Goal: Task Accomplishment & Management: Manage account settings

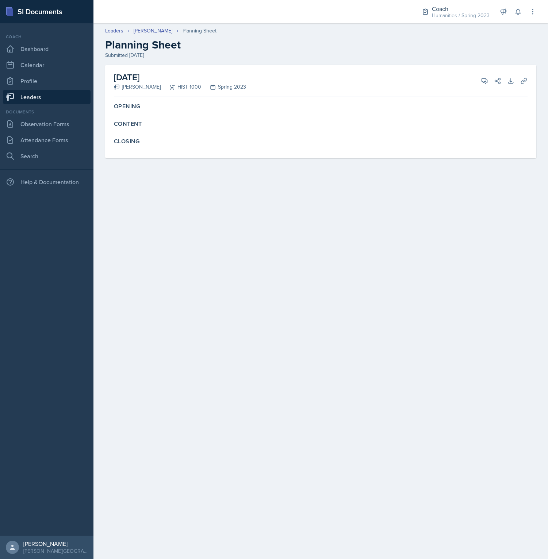
click at [247, 222] on main "Leaders [PERSON_NAME] Cardiff Planning Sheet Planning Sheet Submitted [DATE] [D…" at bounding box center [320, 291] width 454 height 536
click at [242, 219] on main "Leaders [PERSON_NAME] Cardiff Planning Sheet Planning Sheet Submitted [DATE] [D…" at bounding box center [320, 291] width 454 height 536
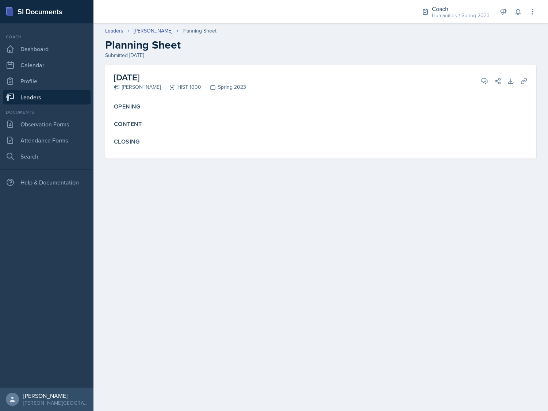
click at [241, 220] on main "Leaders [PERSON_NAME] Cardiff Planning Sheet Planning Sheet Submitted [DATE] [D…" at bounding box center [320, 216] width 454 height 387
click at [213, 256] on main "Leaders [PERSON_NAME] Cardiff Planning Sheet Planning Sheet Submitted [DATE] [D…" at bounding box center [320, 216] width 454 height 387
click at [46, 100] on link "Leaders" at bounding box center [47, 97] width 88 height 15
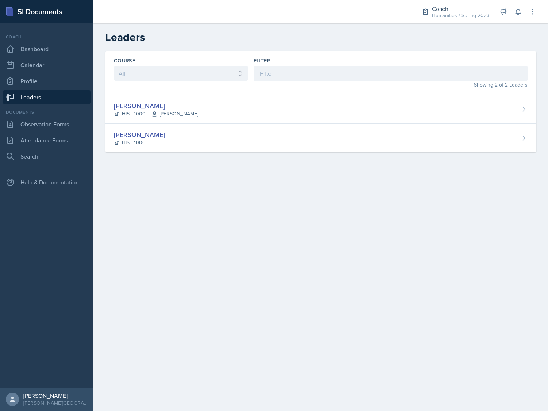
click at [212, 346] on main "Leaders Course All ACCT 1211 BIOL 1101 CSCI 1302 ECOL 2101 HIST 1000 MATH 2621 …" at bounding box center [320, 216] width 454 height 387
click at [240, 334] on main "Leaders Course All ACCT 1211 BIOL 1101 CSCI 1302 ECOL 2101 HIST 1000 MATH 2621 …" at bounding box center [320, 216] width 454 height 387
click at [33, 47] on link "Dashboard" at bounding box center [47, 49] width 88 height 15
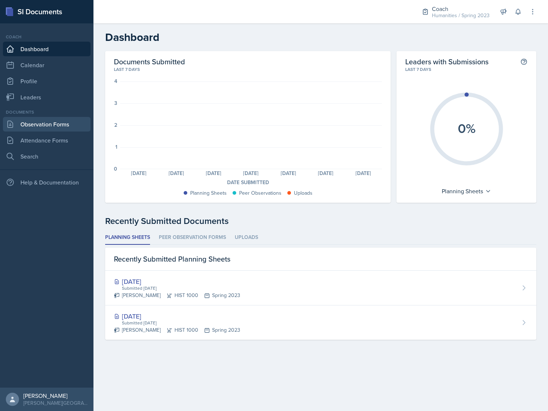
click at [61, 119] on link "Observation Forms" at bounding box center [47, 124] width 88 height 15
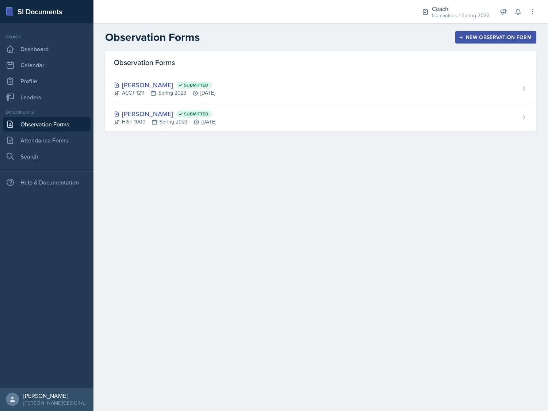
click at [472, 36] on div "New Observation Form" at bounding box center [496, 37] width 72 height 6
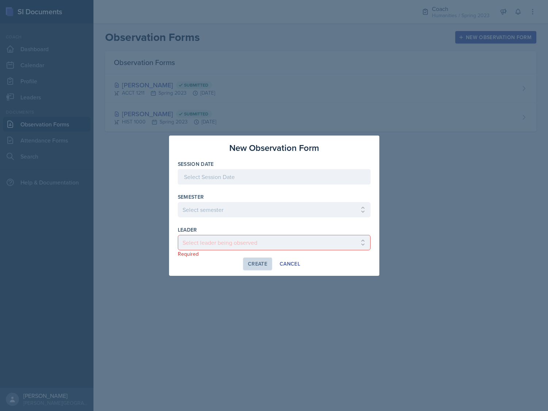
drag, startPoint x: 47, startPoint y: 74, endPoint x: 43, endPoint y: 70, distance: 6.5
click at [47, 74] on div at bounding box center [274, 205] width 548 height 411
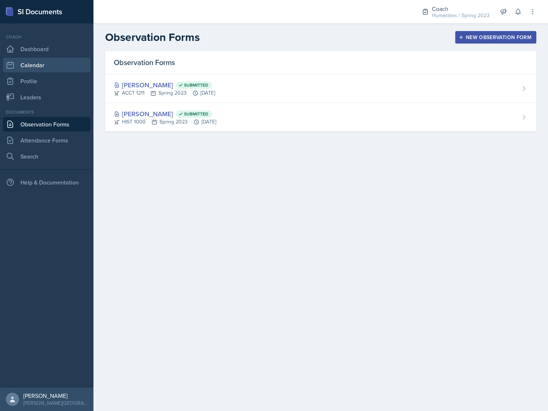
click at [36, 64] on link "Calendar" at bounding box center [47, 65] width 88 height 15
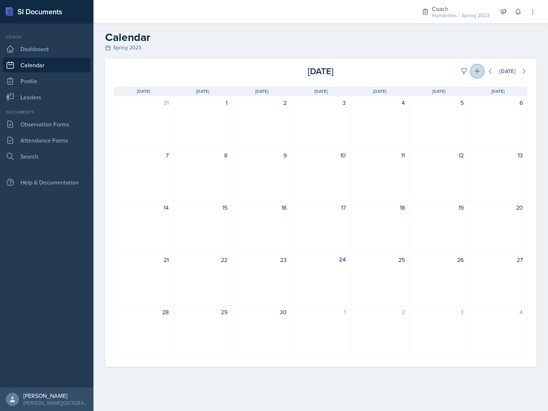
click at [482, 72] on button at bounding box center [476, 71] width 13 height 13
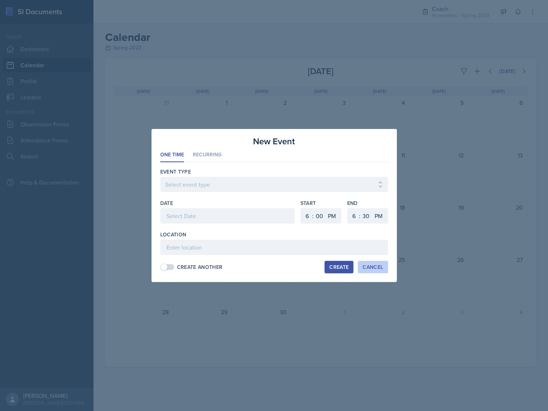
click at [375, 269] on div "Cancel" at bounding box center [372, 267] width 20 height 6
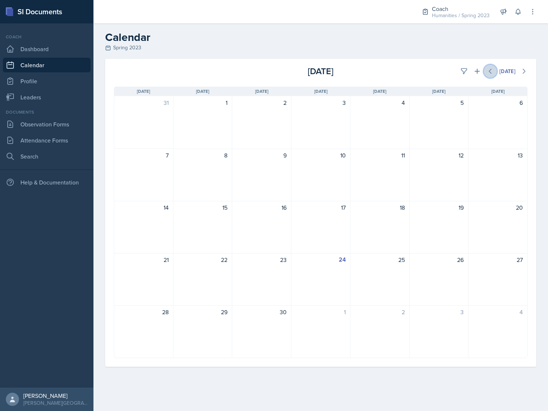
click at [487, 72] on icon at bounding box center [489, 71] width 7 height 7
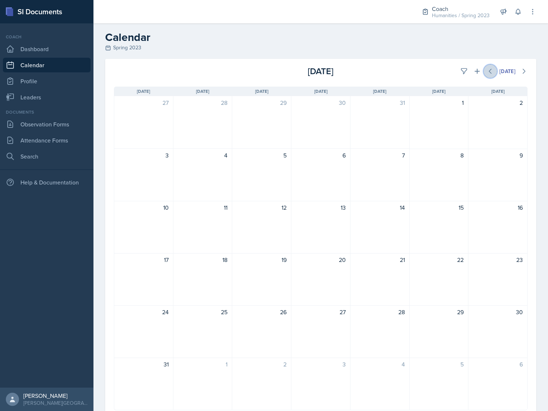
click at [487, 74] on icon at bounding box center [489, 71] width 7 height 7
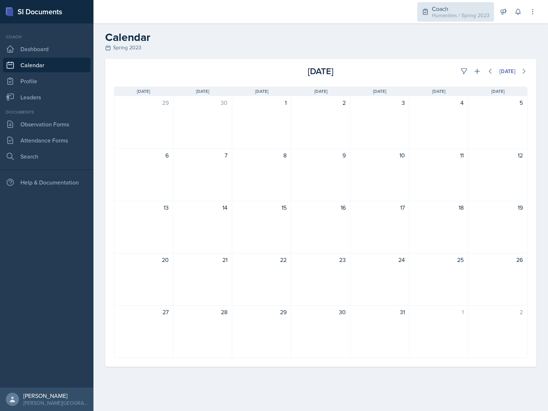
click at [462, 20] on div "Coach Humanities / Spring 2023" at bounding box center [455, 11] width 77 height 19
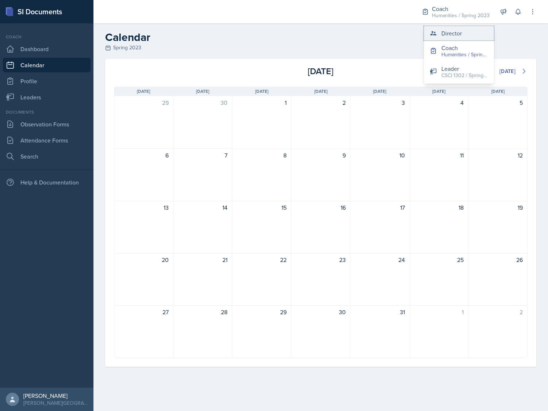
click at [460, 34] on div "Director" at bounding box center [451, 33] width 20 height 9
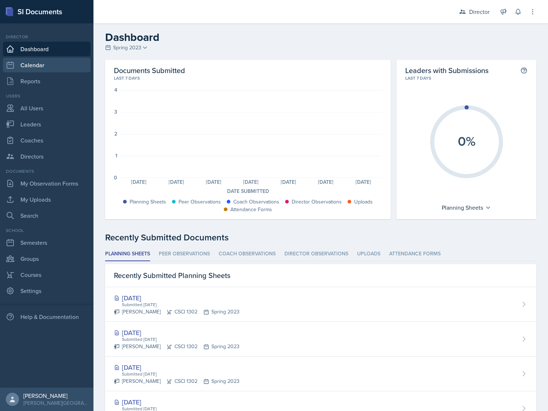
click at [53, 70] on link "Calendar" at bounding box center [47, 65] width 88 height 15
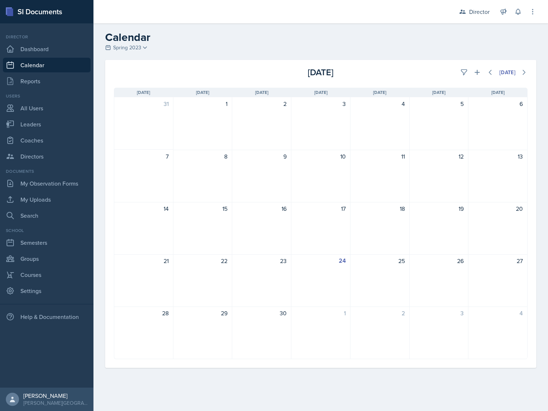
click at [140, 52] on div "Calendar Spring 2023 Spring 2023 Fall 2022 Spring 2022" at bounding box center [320, 42] width 454 height 22
click at [37, 291] on link "Settings" at bounding box center [47, 290] width 88 height 15
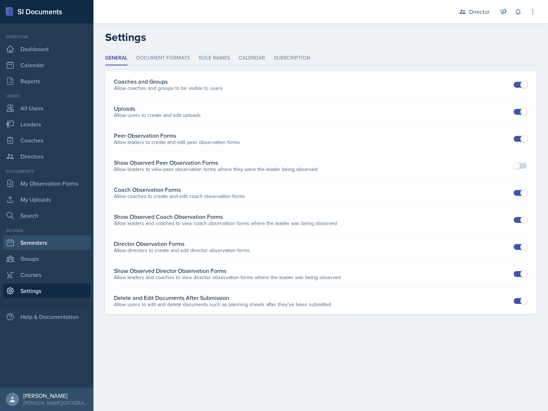
click at [39, 243] on link "Semesters" at bounding box center [47, 242] width 88 height 15
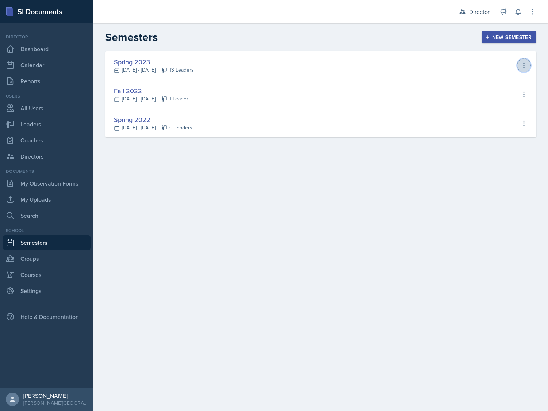
click at [525, 66] on icon at bounding box center [523, 65] width 7 height 7
click at [510, 92] on div "Edit Semester" at bounding box center [492, 95] width 35 height 9
type input "Spring 2023"
type input "[DATE]"
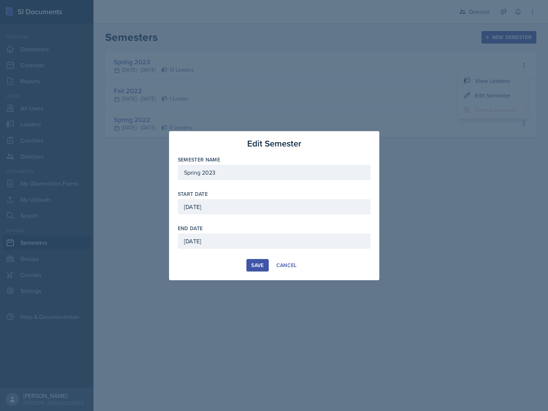
click at [251, 238] on div "[DATE]" at bounding box center [274, 240] width 193 height 15
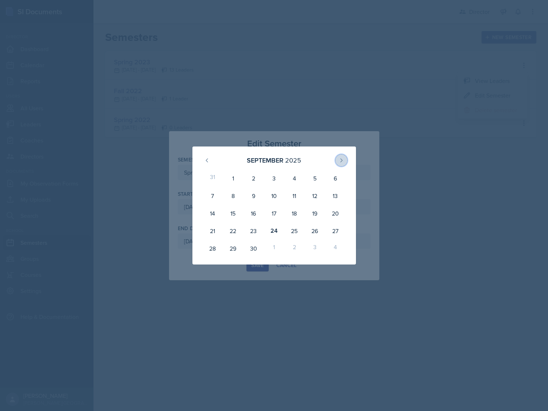
click at [339, 164] on button at bounding box center [341, 160] width 12 height 12
click at [339, 163] on button at bounding box center [341, 160] width 12 height 12
click at [299, 180] on div "4" at bounding box center [294, 178] width 20 height 18
type input "[DATE]"
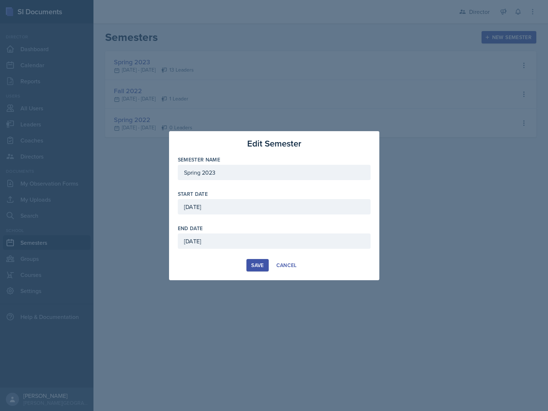
click at [254, 270] on button "Save" at bounding box center [257, 265] width 22 height 12
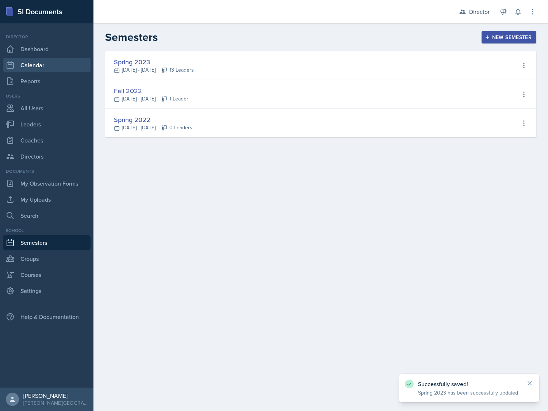
click at [29, 65] on link "Calendar" at bounding box center [47, 65] width 88 height 15
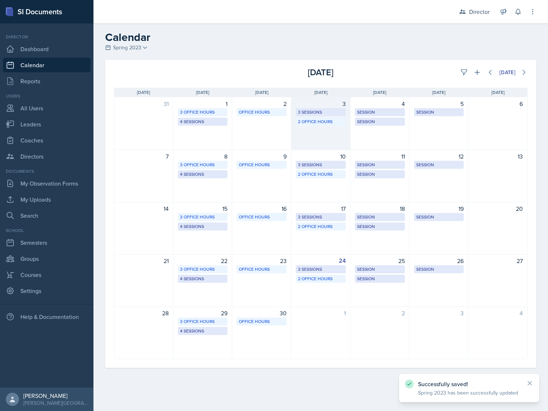
click at [323, 140] on div "3 3 Sessions 2 Office Hours" at bounding box center [320, 123] width 59 height 53
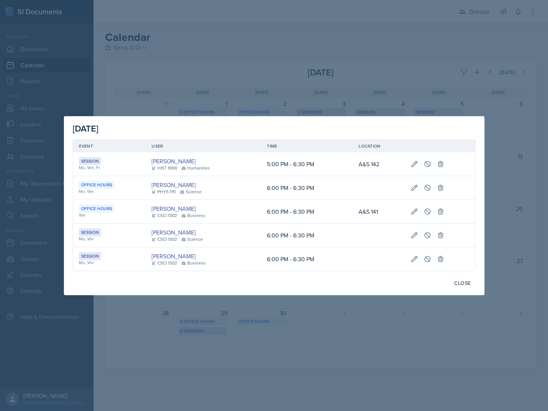
click at [266, 70] on div at bounding box center [274, 205] width 548 height 411
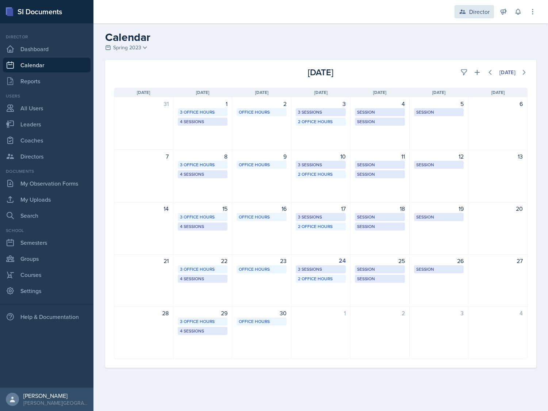
click at [489, 9] on div "Director" at bounding box center [479, 11] width 20 height 9
click at [468, 49] on div "Humanities / Spring 2023" at bounding box center [464, 51] width 47 height 8
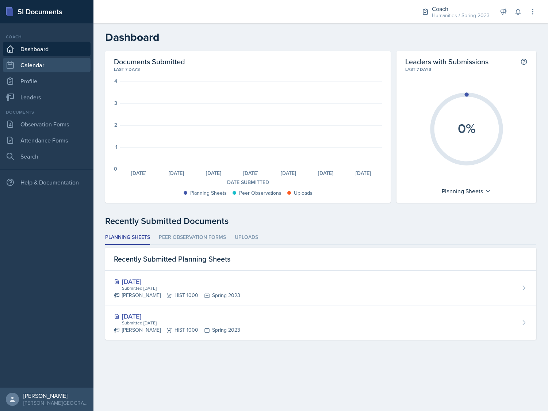
click at [25, 65] on link "Calendar" at bounding box center [47, 65] width 88 height 15
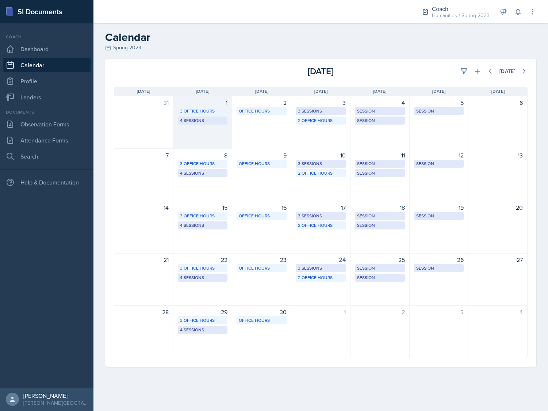
click at [206, 132] on div "1 3 Office Hours 4 Sessions" at bounding box center [202, 122] width 59 height 53
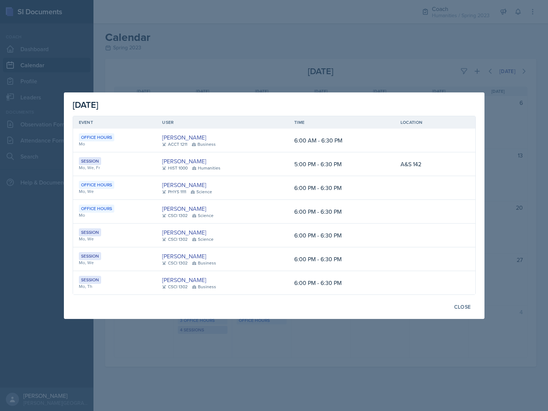
click at [194, 55] on div at bounding box center [274, 205] width 548 height 411
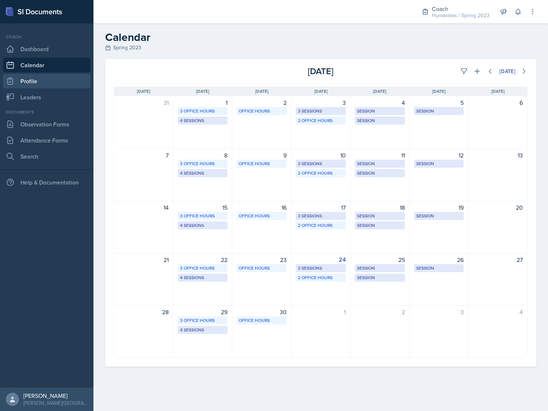
click at [27, 82] on link "Profile" at bounding box center [47, 81] width 88 height 15
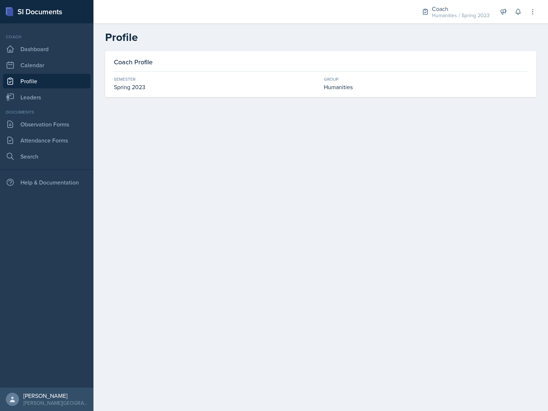
click at [338, 89] on div "Humanities" at bounding box center [426, 86] width 204 height 9
click at [285, 231] on main "Profile Coach Profile Semester Spring 2023 Group Humanities" at bounding box center [320, 216] width 454 height 387
click at [112, 128] on main "Profile Coach Profile Semester Spring 2023 Group Humanities" at bounding box center [320, 216] width 454 height 387
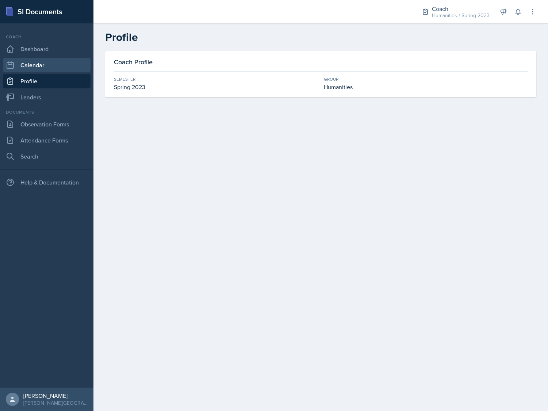
click at [42, 68] on link "Calendar" at bounding box center [47, 65] width 88 height 15
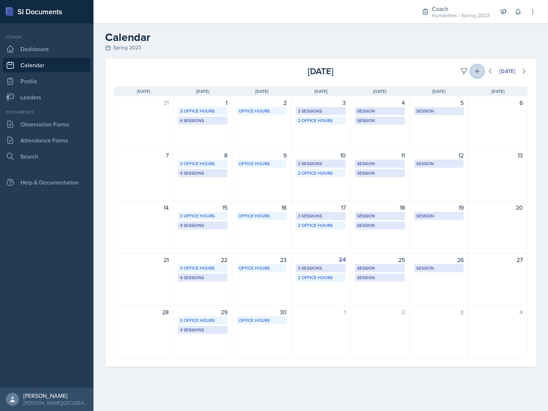
click at [478, 74] on icon at bounding box center [476, 71] width 7 height 7
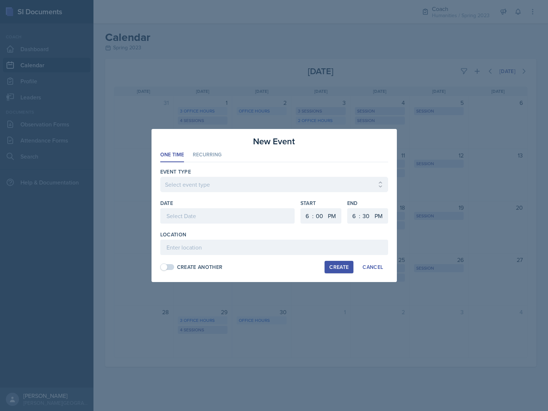
click at [327, 76] on div at bounding box center [274, 205] width 548 height 411
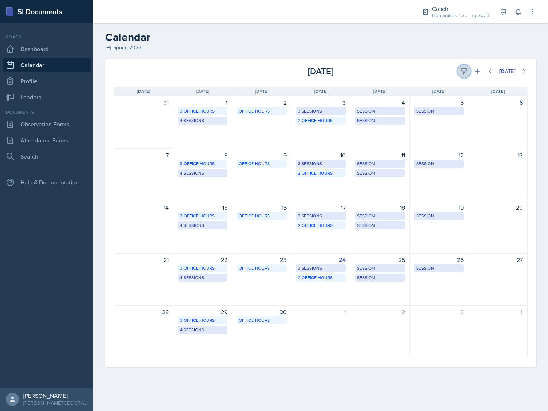
click at [466, 73] on icon at bounding box center [463, 71] width 7 height 7
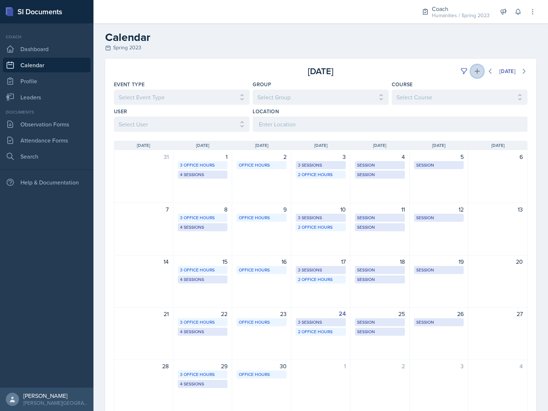
click at [473, 73] on icon at bounding box center [476, 71] width 7 height 7
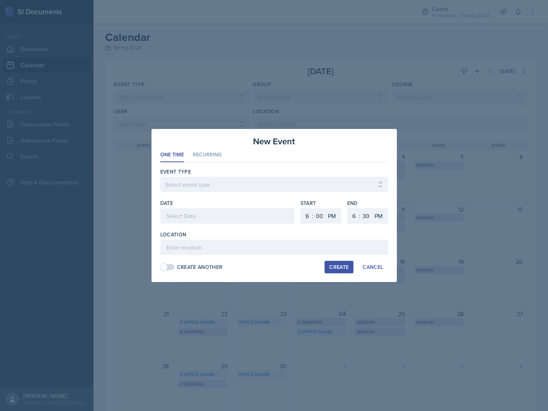
click at [429, 107] on div at bounding box center [274, 205] width 548 height 411
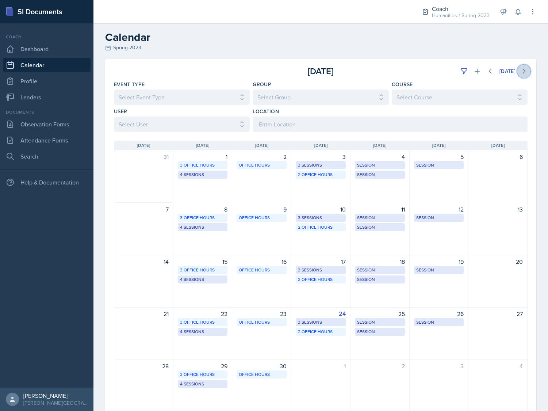
click at [523, 73] on icon at bounding box center [524, 71] width 2 height 4
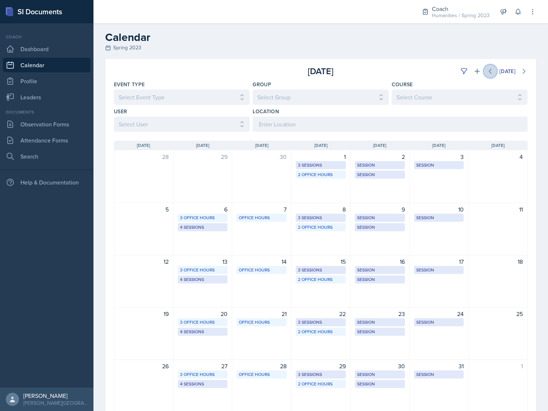
click at [486, 72] on icon at bounding box center [489, 71] width 7 height 7
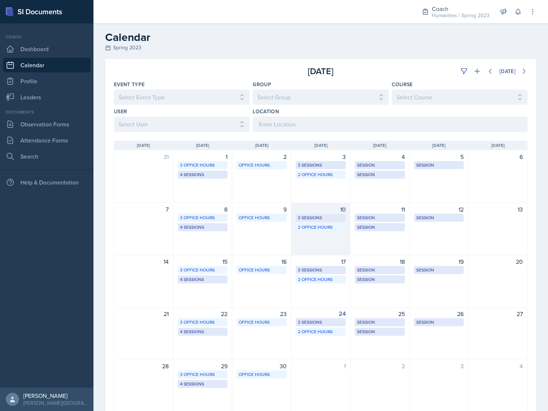
click at [308, 241] on div "10 3 Sessions 2 Office Hours" at bounding box center [320, 229] width 59 height 53
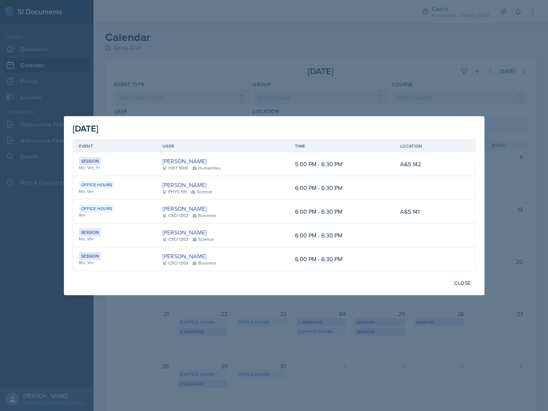
click at [278, 91] on div at bounding box center [274, 205] width 548 height 411
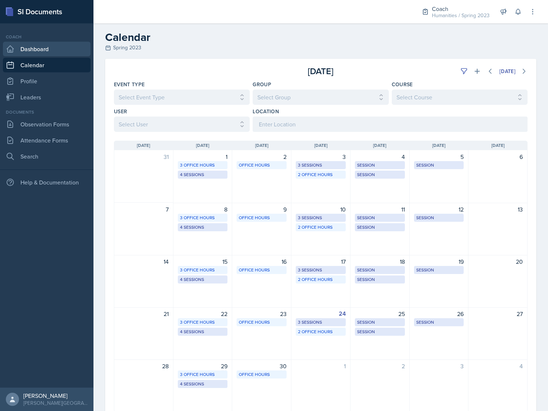
click at [53, 47] on link "Dashboard" at bounding box center [47, 49] width 88 height 15
